Goal: Find specific page/section: Find specific page/section

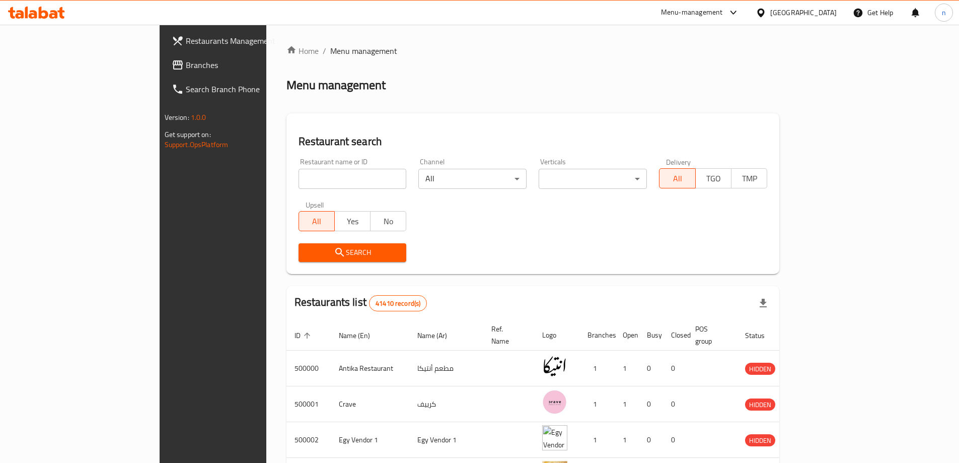
click at [186, 69] on span "Branches" at bounding box center [249, 65] width 126 height 12
click at [164, 58] on link "Branches" at bounding box center [242, 65] width 156 height 24
